Goal: Information Seeking & Learning: Find specific fact

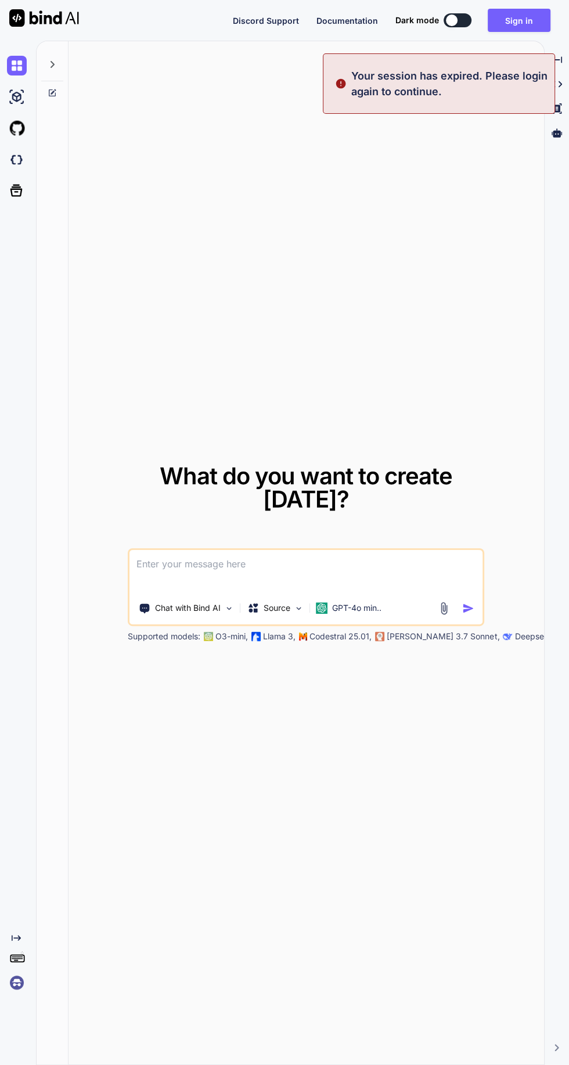
type textarea "x"
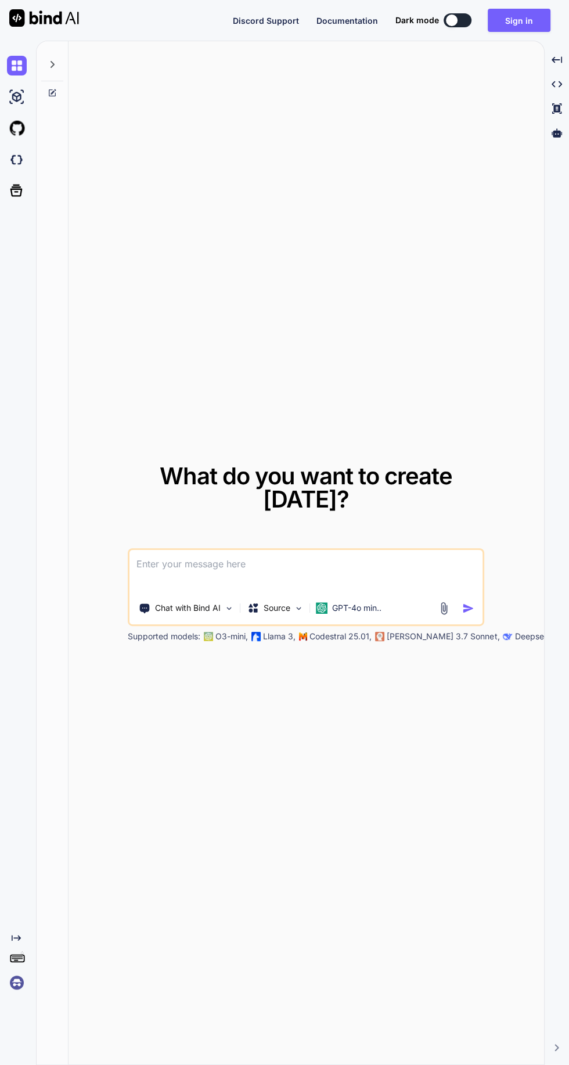
click at [524, 16] on button "Sign in" at bounding box center [519, 20] width 63 height 23
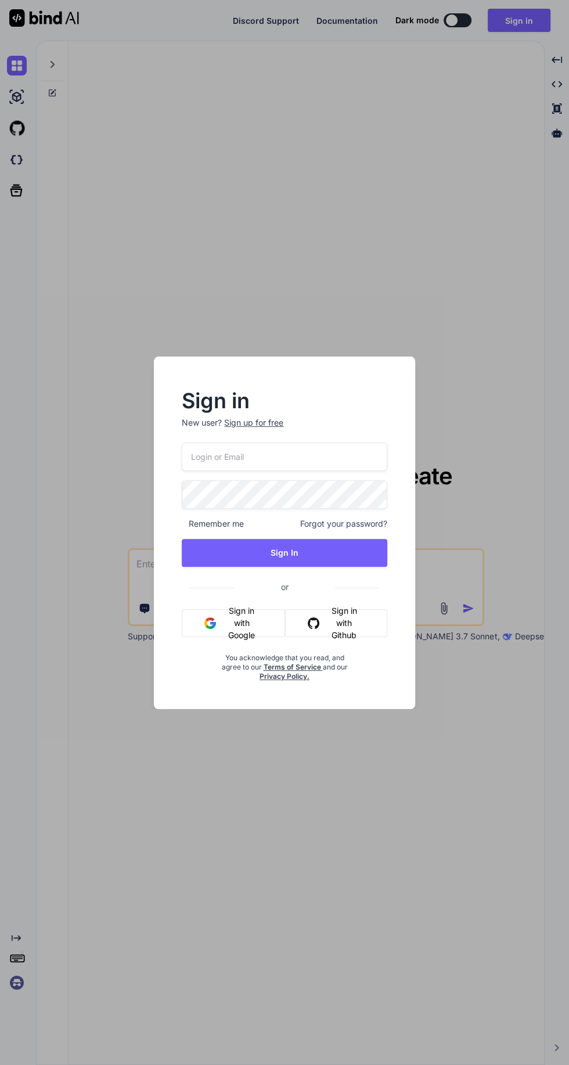
click at [241, 616] on button "Sign in with Google" at bounding box center [233, 623] width 103 height 28
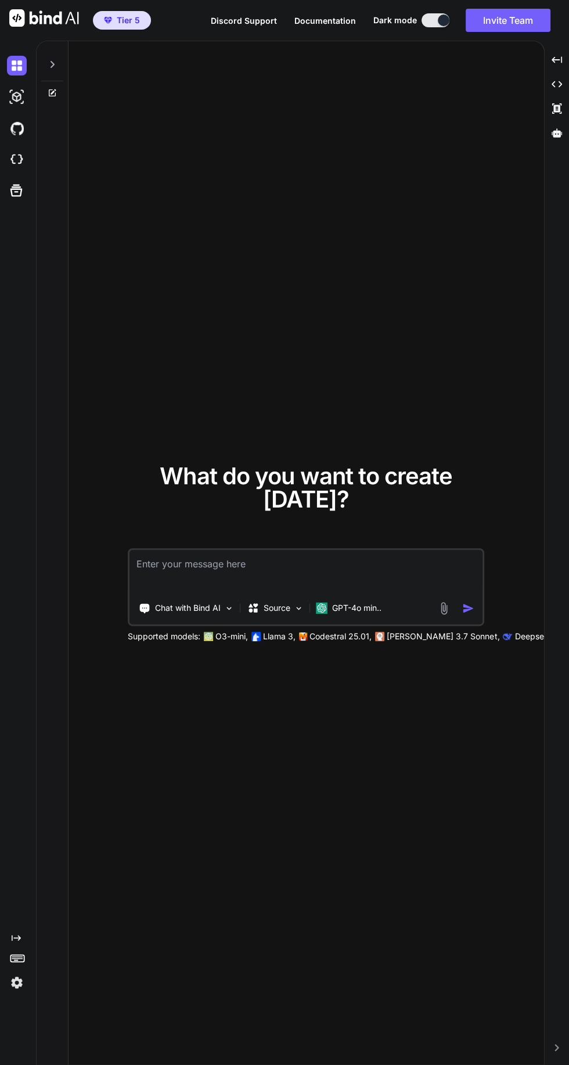
click at [366, 593] on textarea at bounding box center [305, 571] width 353 height 43
type textarea "Thank you. What happens in November and and May and [PERSON_NAME] [US_STATE] to…"
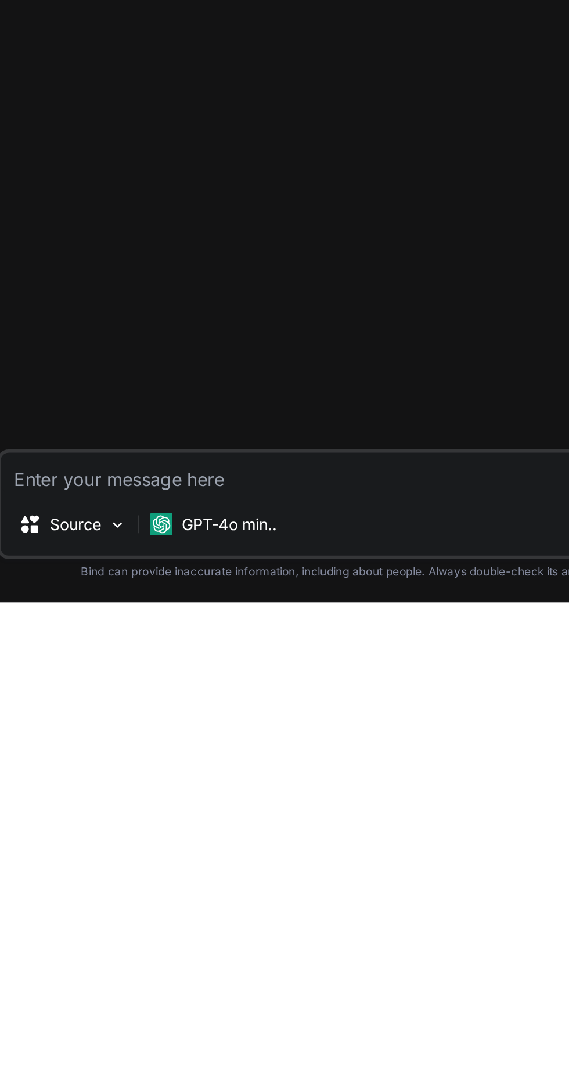
click at [193, 1047] on p "Bind can provide inaccurate information, including about people. Always double-…" at bounding box center [311, 1048] width 466 height 9
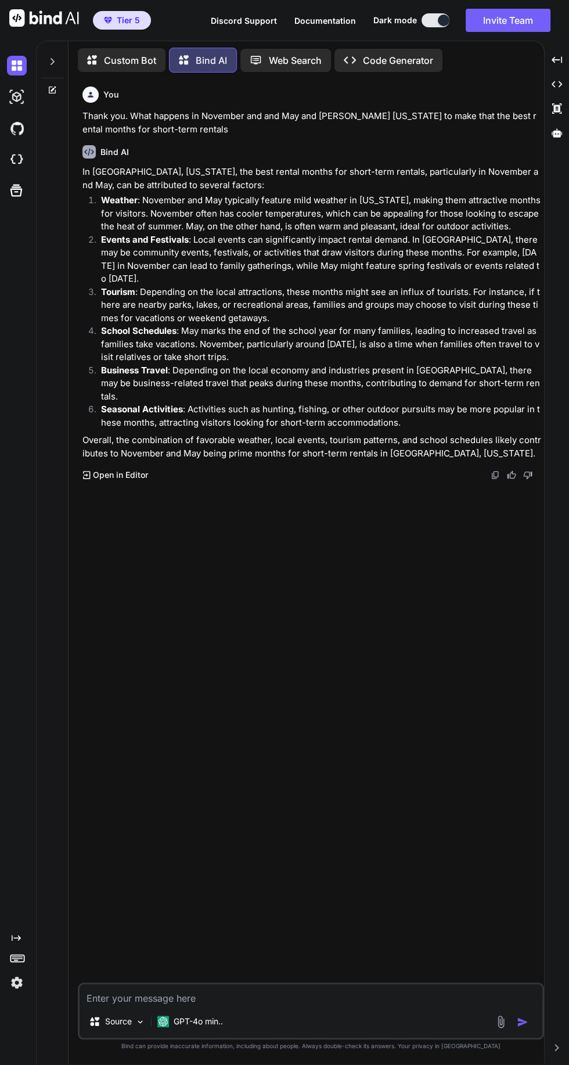
scroll to position [100, 0]
click at [118, 1027] on p "Source" at bounding box center [118, 1021] width 27 height 12
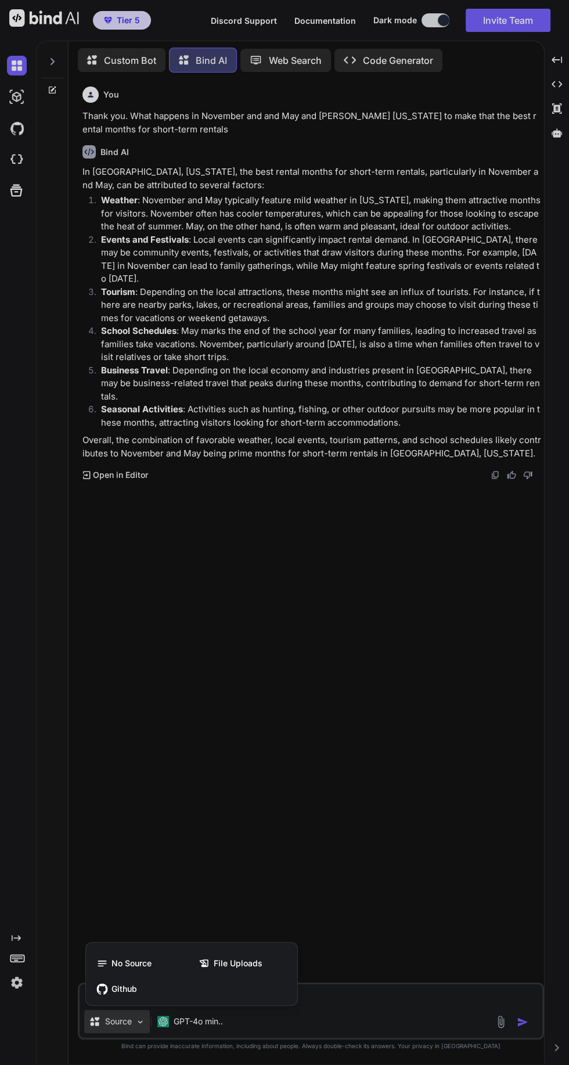
click at [350, 1015] on div at bounding box center [284, 532] width 569 height 1065
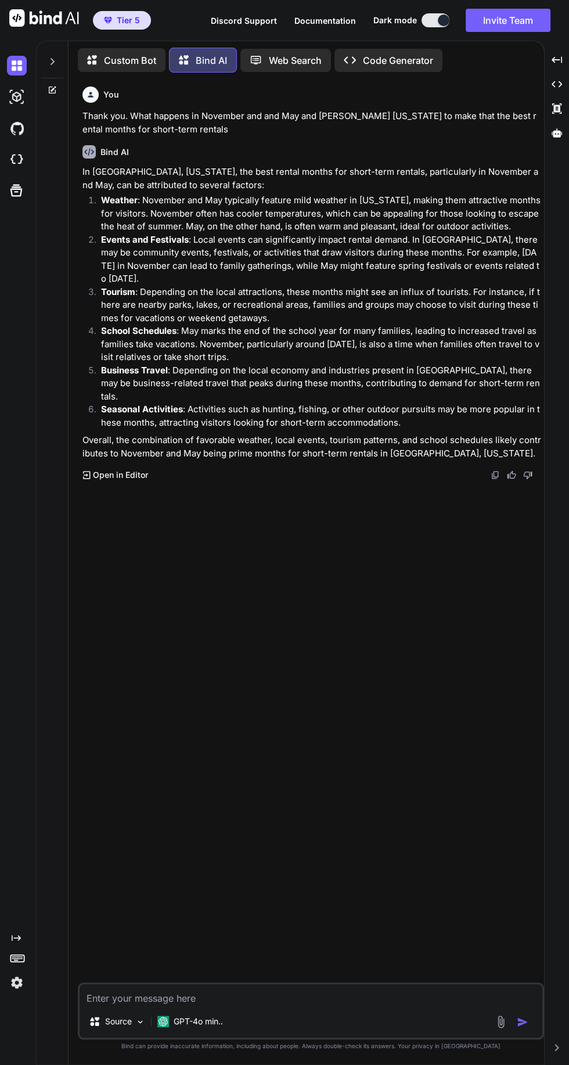
scroll to position [0, 0]
click at [281, 57] on p "Web Search" at bounding box center [295, 60] width 53 height 14
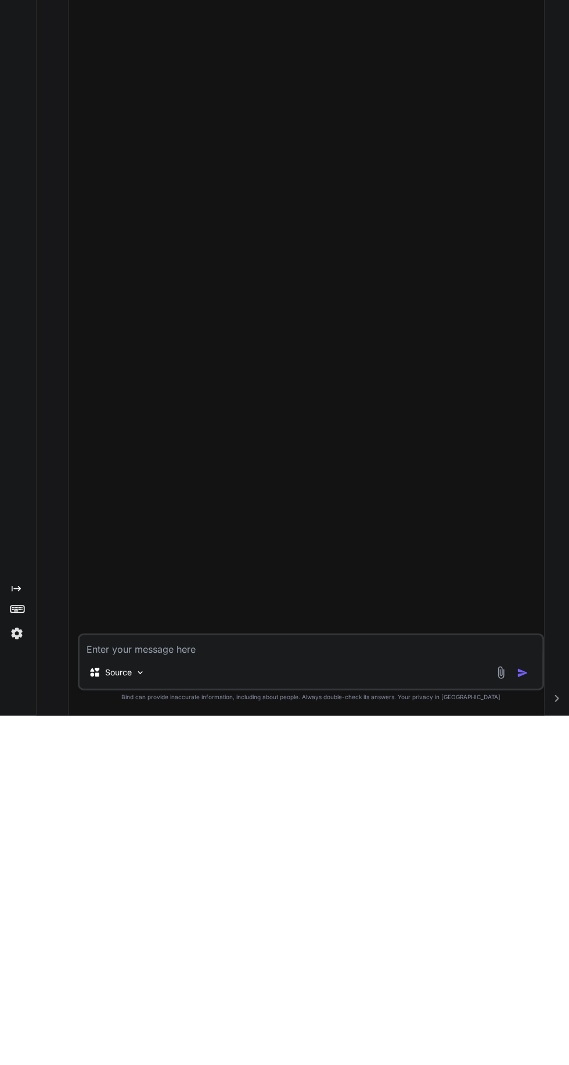
scroll to position [77, 0]
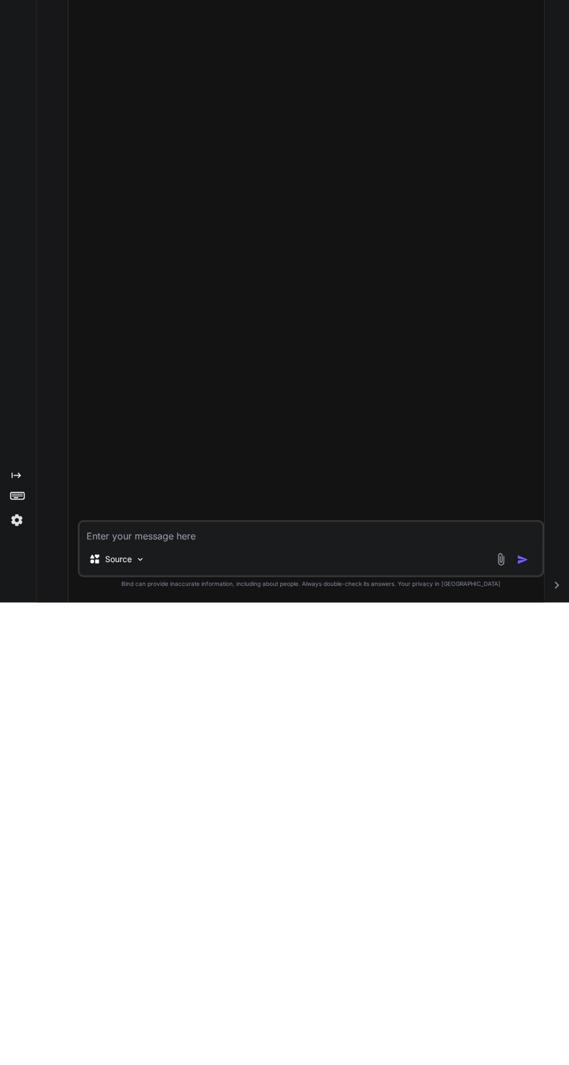
click at [258, 998] on textarea at bounding box center [311, 994] width 463 height 21
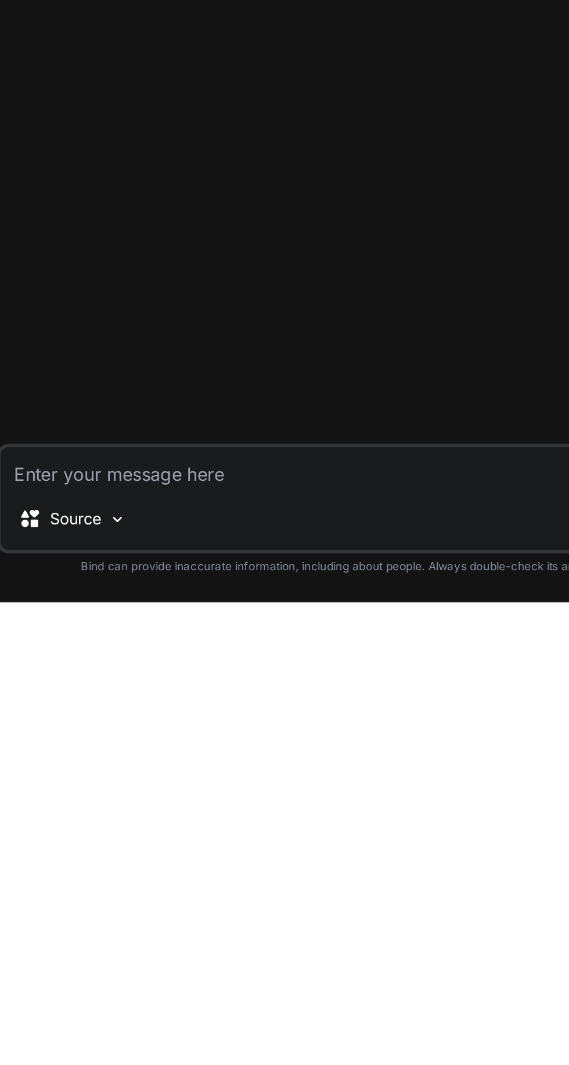
click at [116, 1019] on p "Source" at bounding box center [118, 1021] width 27 height 12
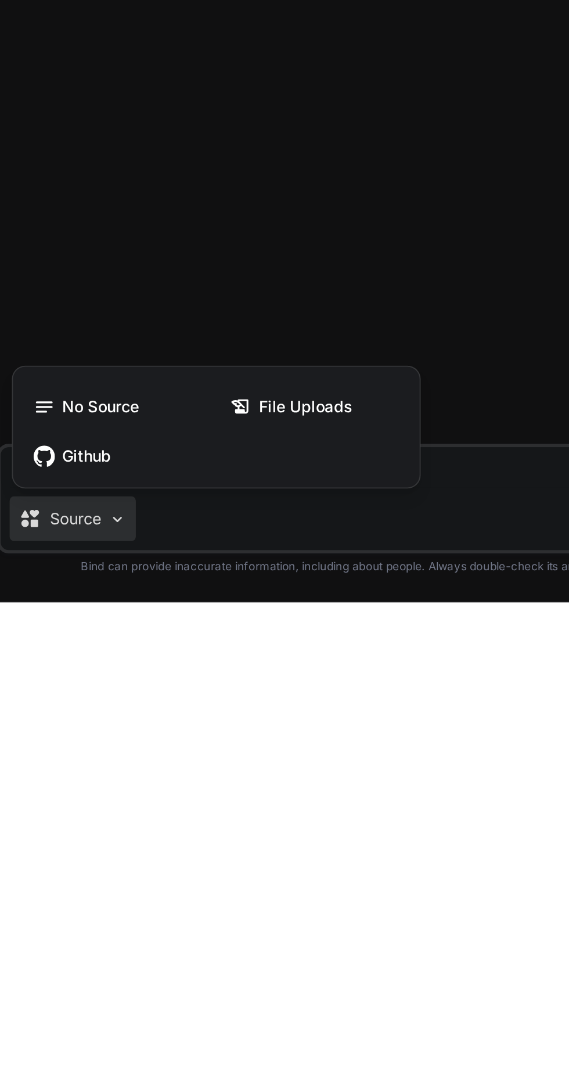
scroll to position [92, 0]
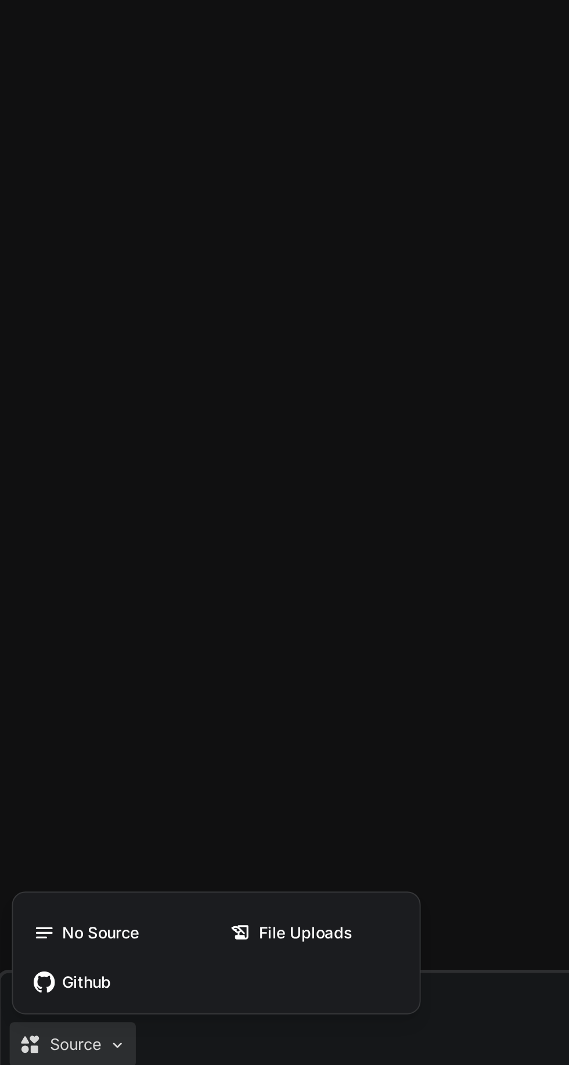
click at [322, 1010] on div at bounding box center [284, 532] width 569 height 1065
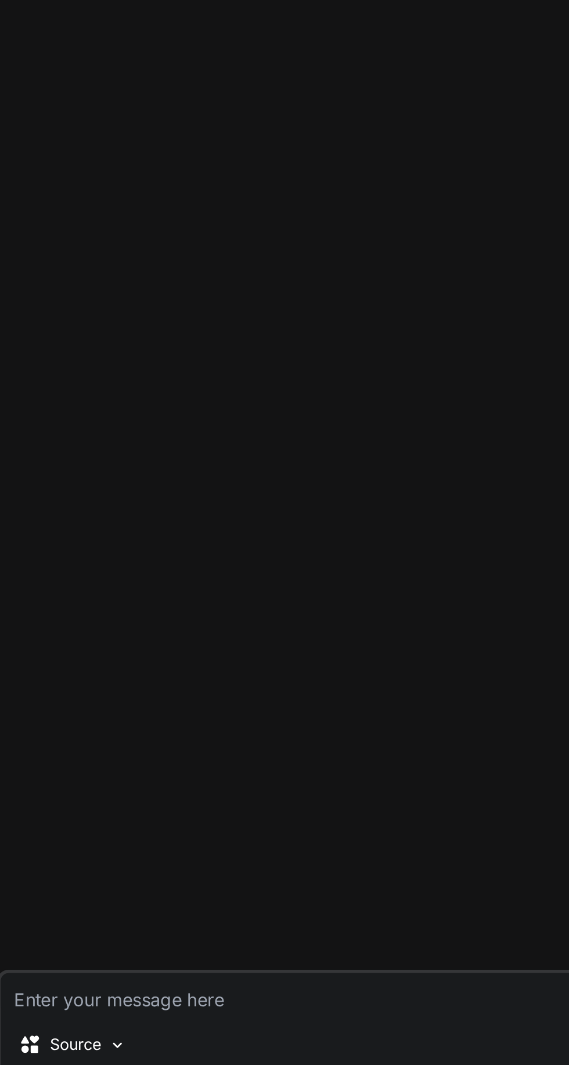
click at [195, 1005] on textarea at bounding box center [311, 994] width 463 height 21
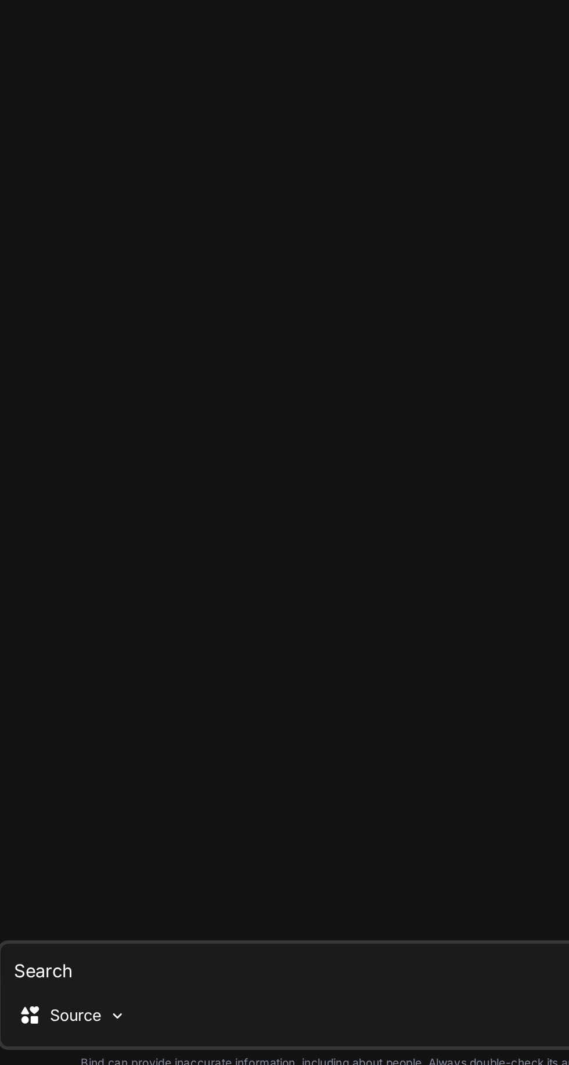
scroll to position [77, 0]
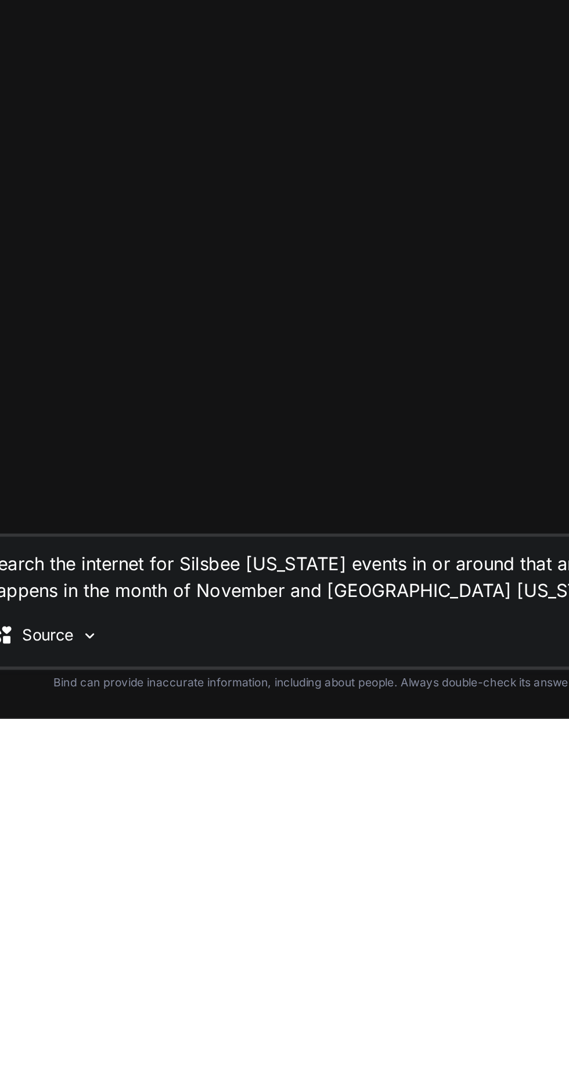
type textarea "Search the internet for Silsbee [US_STATE] events in or around that area or hun…"
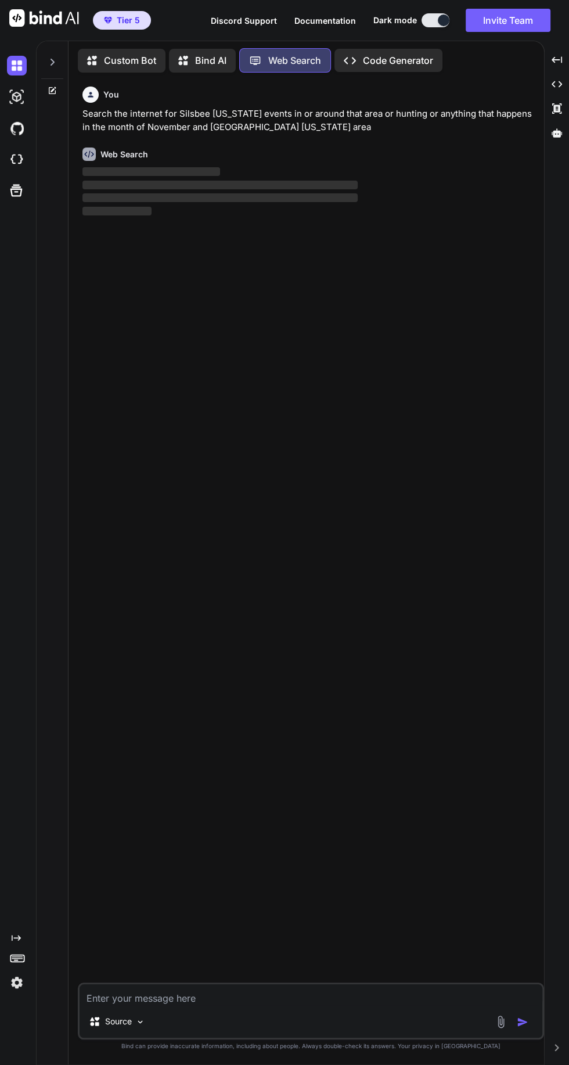
scroll to position [62, 0]
